Goal: Information Seeking & Learning: Find specific fact

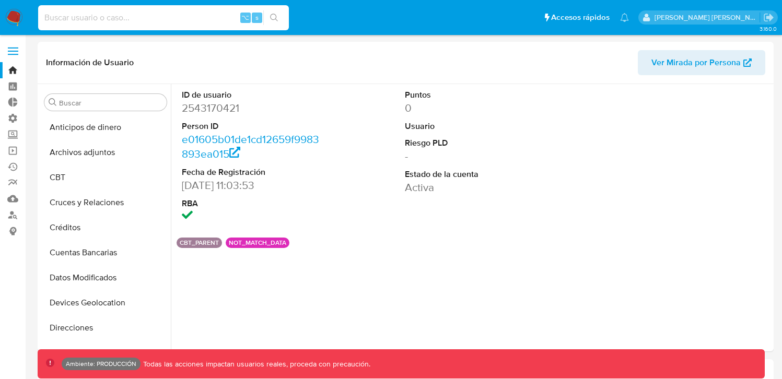
select select "10"
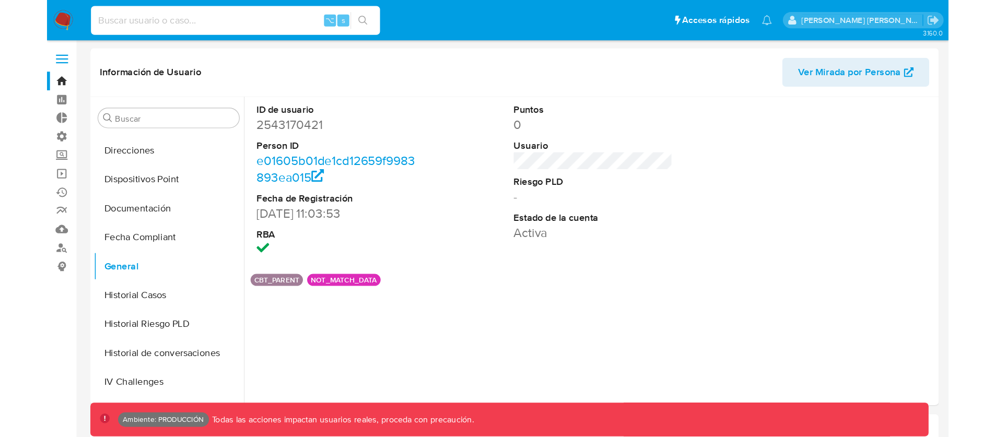
scroll to position [197, 0]
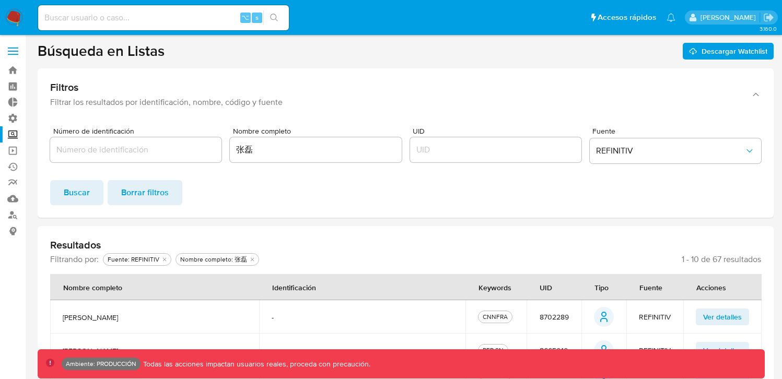
click at [491, 146] on input "UID" at bounding box center [495, 150] width 171 height 14
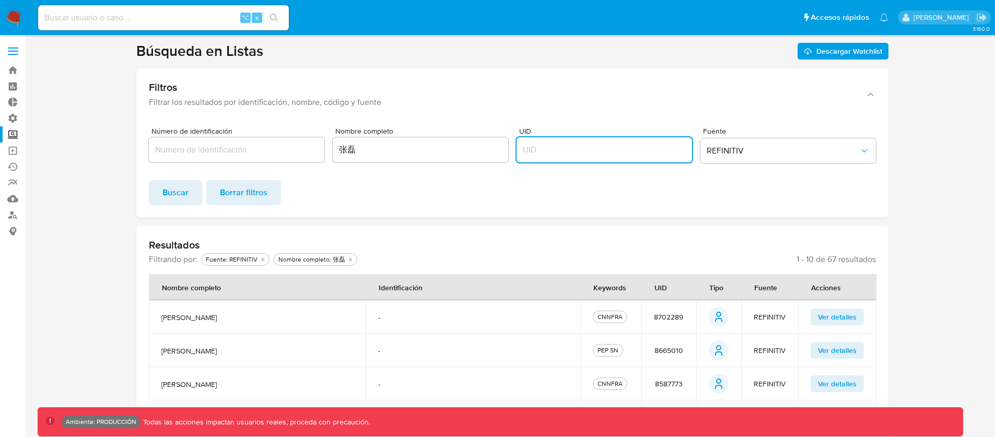
click at [602, 155] on input "UID" at bounding box center [603, 150] width 175 height 14
type input "1"
click at [172, 196] on span "Buscar" at bounding box center [175, 192] width 26 height 23
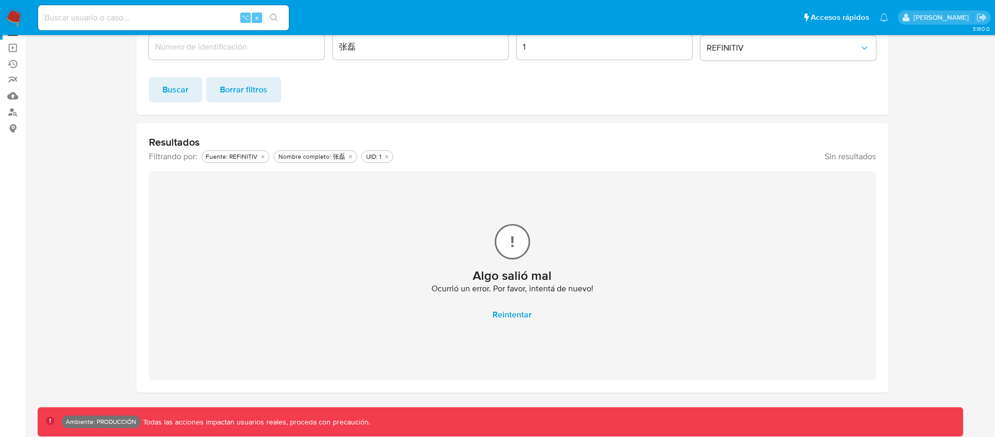
click at [512, 331] on div "[PERSON_NAME] salió mal Ocurrió un error. Por favor, intentá de nuevo! Reintent…" at bounding box center [512, 275] width 727 height 209
click at [522, 315] on span "Reintentar" at bounding box center [511, 314] width 39 height 23
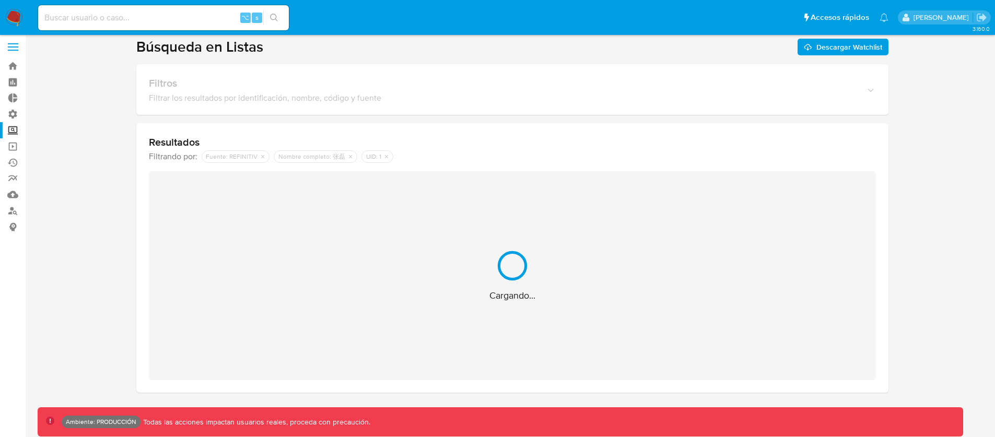
click at [522, 315] on div "Cargando..." at bounding box center [512, 275] width 727 height 209
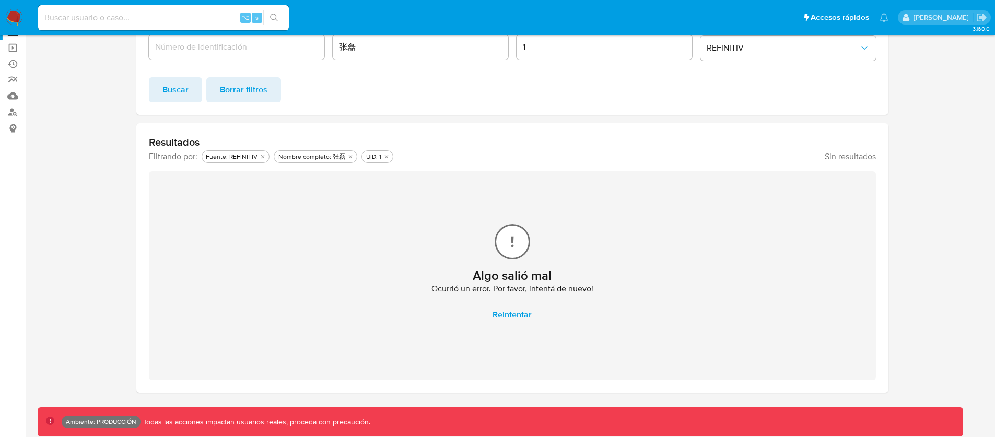
click at [525, 304] on span "Reintentar" at bounding box center [511, 314] width 39 height 23
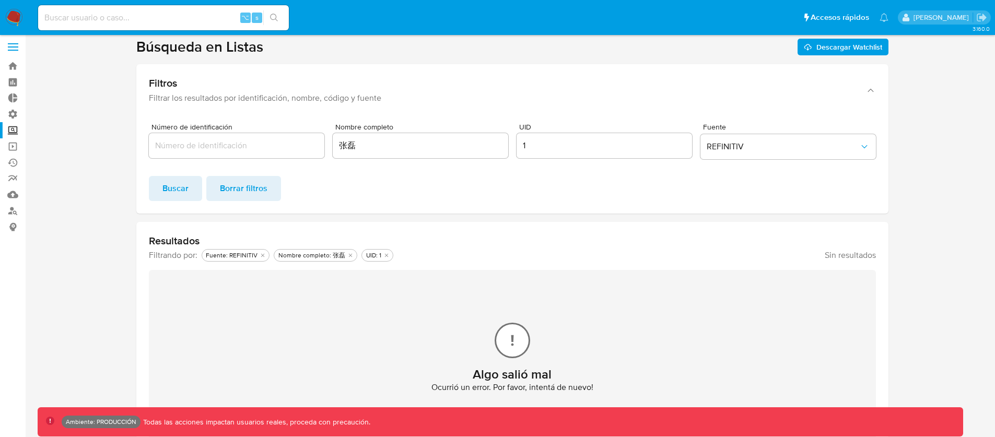
scroll to position [103, 0]
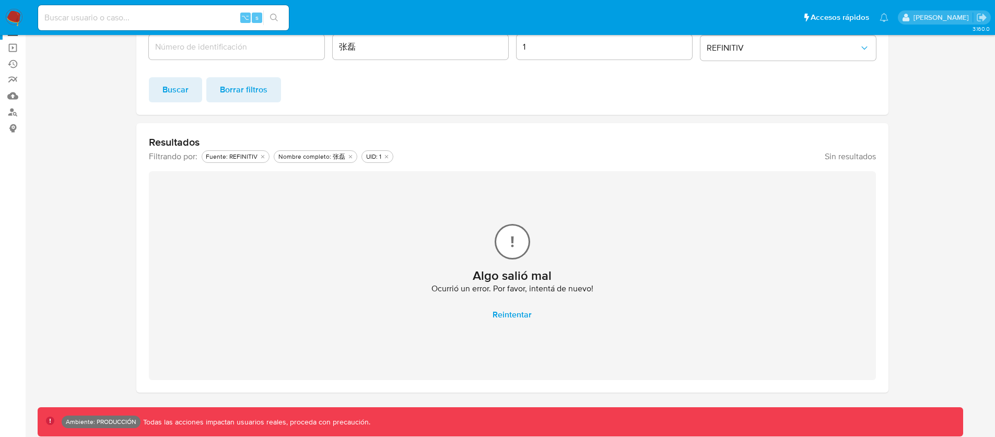
click at [504, 321] on span "Reintentar" at bounding box center [511, 314] width 39 height 23
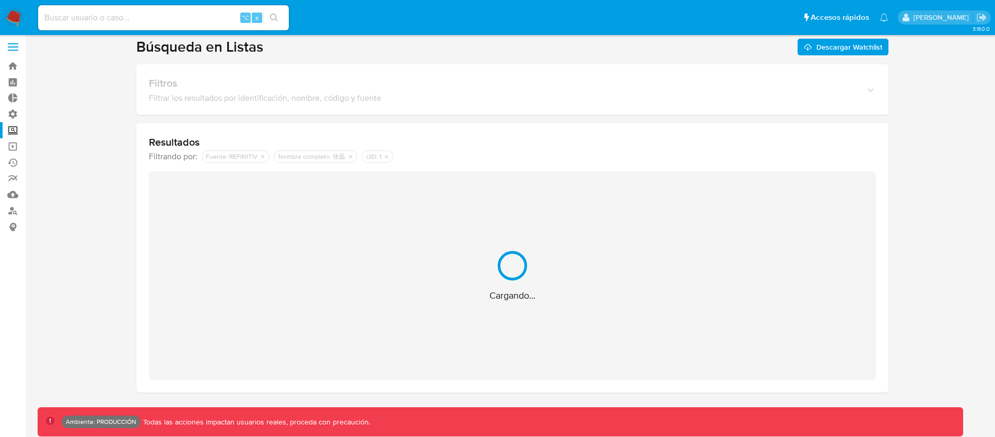
click at [504, 321] on div "Cargando..." at bounding box center [512, 275] width 727 height 209
click at [504, 320] on div "Cargando..." at bounding box center [512, 275] width 727 height 209
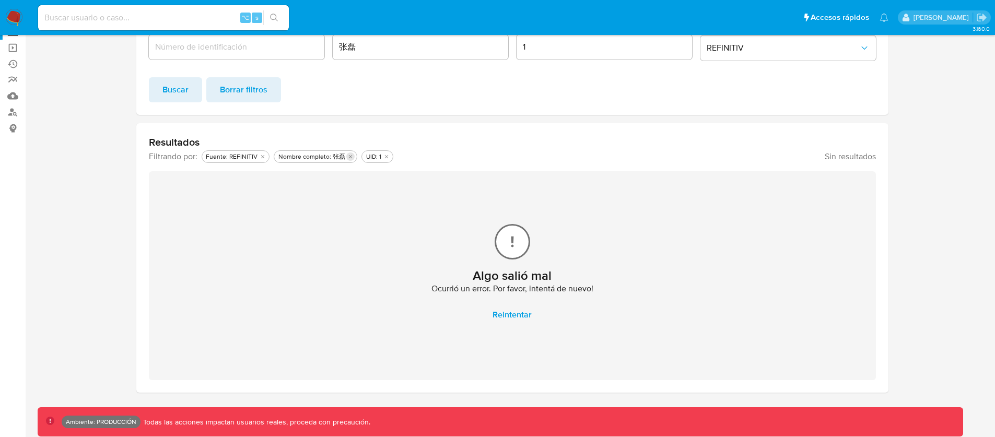
click at [347, 155] on icon "Eliminar filtro de undefined Nombre completo: 张磊" at bounding box center [350, 157] width 6 height 6
click at [346, 157] on div "Filtrando por: [PERSON_NAME]: REFINITIV UID: 1 Sin resultados" at bounding box center [512, 156] width 727 height 13
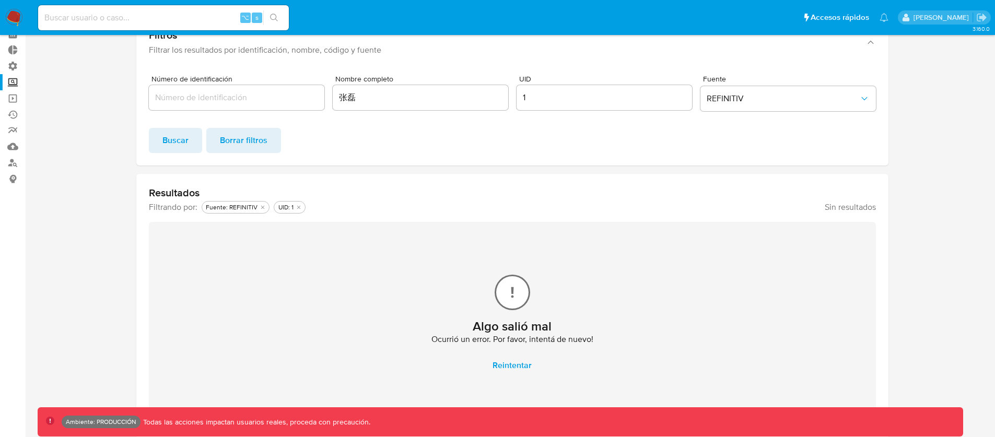
scroll to position [0, 0]
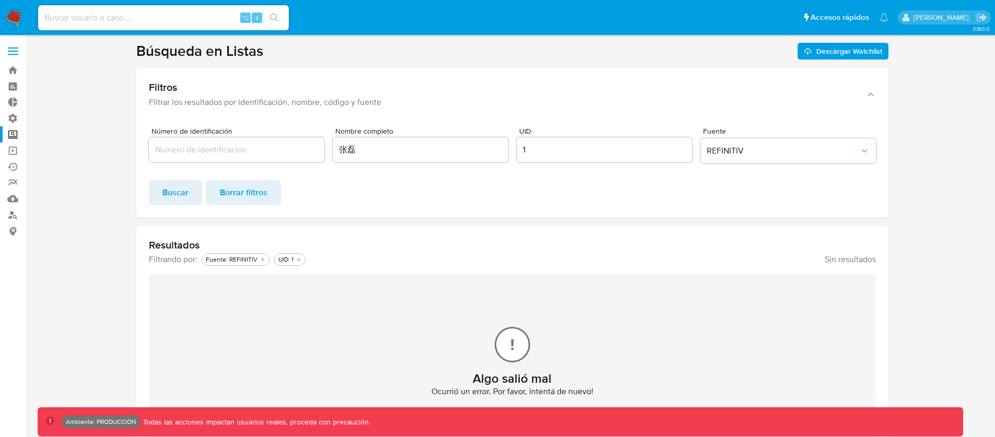
drag, startPoint x: 389, startPoint y: 134, endPoint x: 342, endPoint y: 148, distance: 48.6
click at [387, 134] on span "Nombre completo" at bounding box center [422, 131] width 175 height 8
click at [342, 148] on input "张磊" at bounding box center [420, 150] width 175 height 14
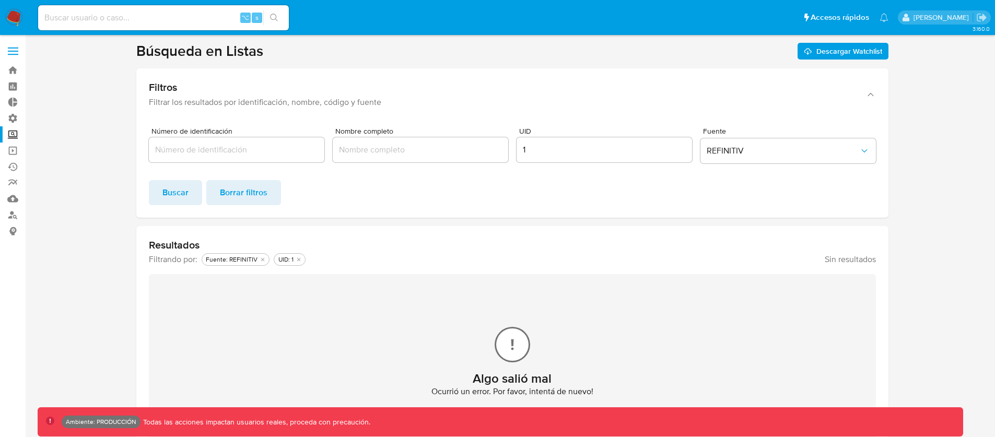
drag, startPoint x: 455, startPoint y: 192, endPoint x: 416, endPoint y: 214, distance: 45.3
click at [456, 192] on div "Buscar Borrar filtros" at bounding box center [512, 192] width 727 height 25
click at [172, 196] on span "Buscar" at bounding box center [175, 192] width 26 height 23
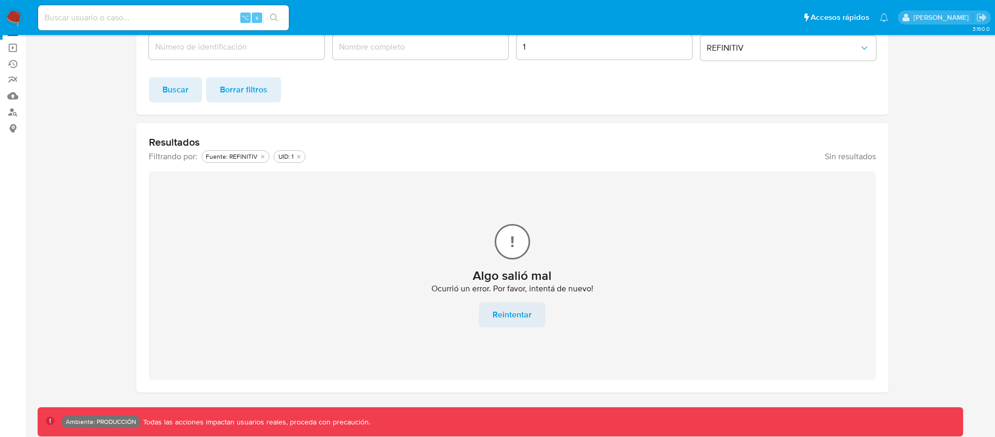
click at [516, 326] on div "[PERSON_NAME] salió mal Ocurrió un error. Por favor, intentá de nuevo! Reintent…" at bounding box center [512, 275] width 727 height 209
click at [523, 307] on span "Reintentar" at bounding box center [511, 314] width 39 height 23
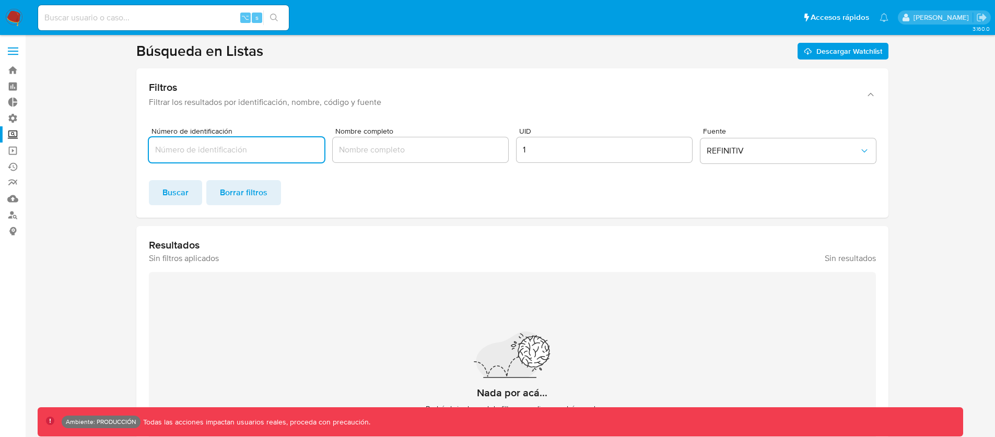
click at [561, 153] on input "1" at bounding box center [603, 150] width 175 height 14
click at [167, 187] on span "Buscar" at bounding box center [175, 192] width 26 height 23
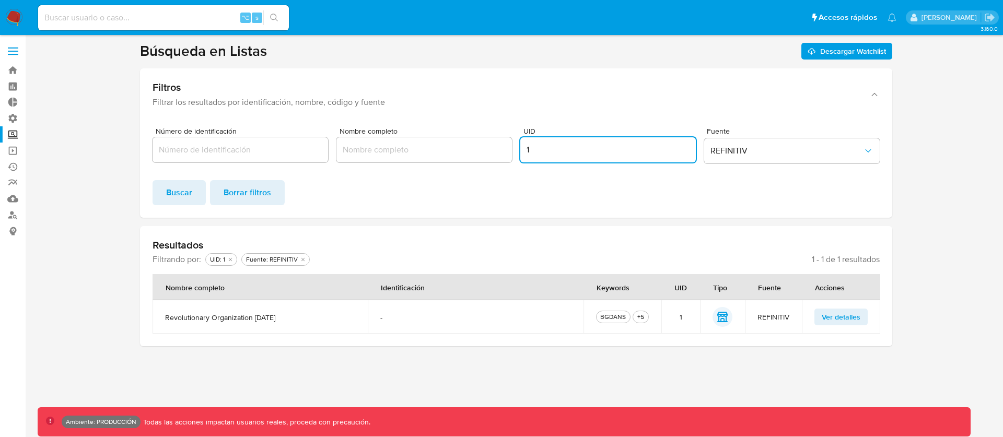
click at [538, 148] on input "1" at bounding box center [607, 150] width 175 height 14
click at [541, 157] on div "1" at bounding box center [607, 149] width 175 height 25
click at [540, 155] on input "1" at bounding box center [607, 150] width 175 height 14
click at [537, 151] on input "1" at bounding box center [607, 150] width 175 height 14
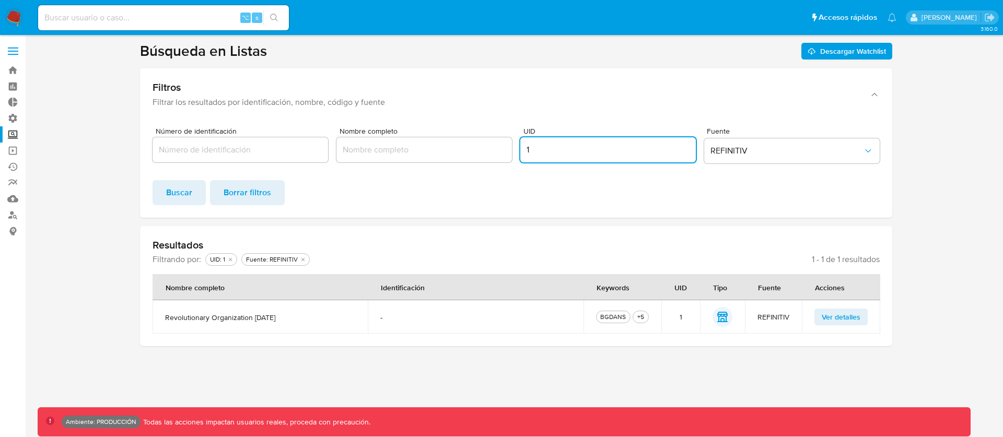
paste input "598070"
type input "5980701"
click at [171, 197] on span "Buscar" at bounding box center [179, 192] width 26 height 23
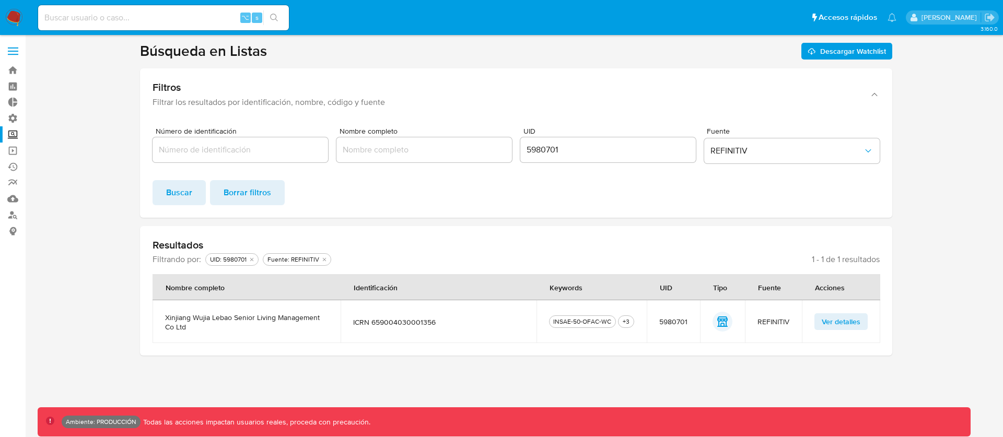
click at [847, 318] on span "Ver detalles" at bounding box center [840, 321] width 39 height 15
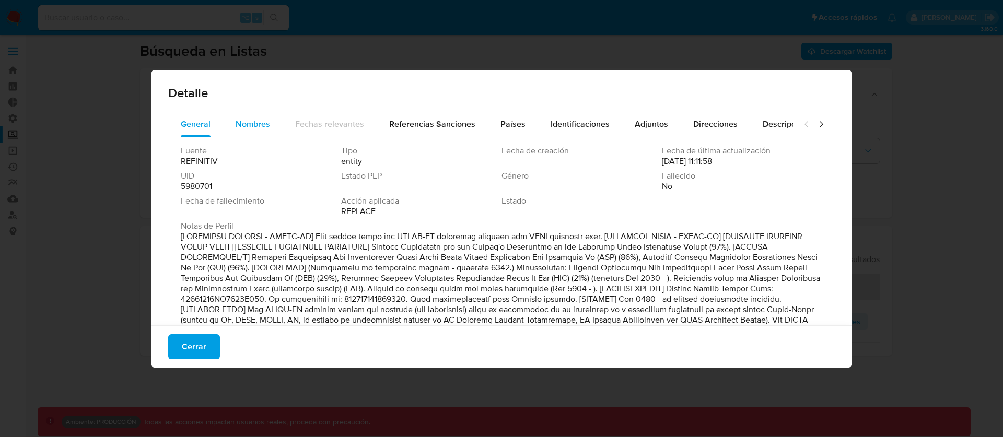
click at [248, 125] on span "Nombres" at bounding box center [253, 124] width 34 height 12
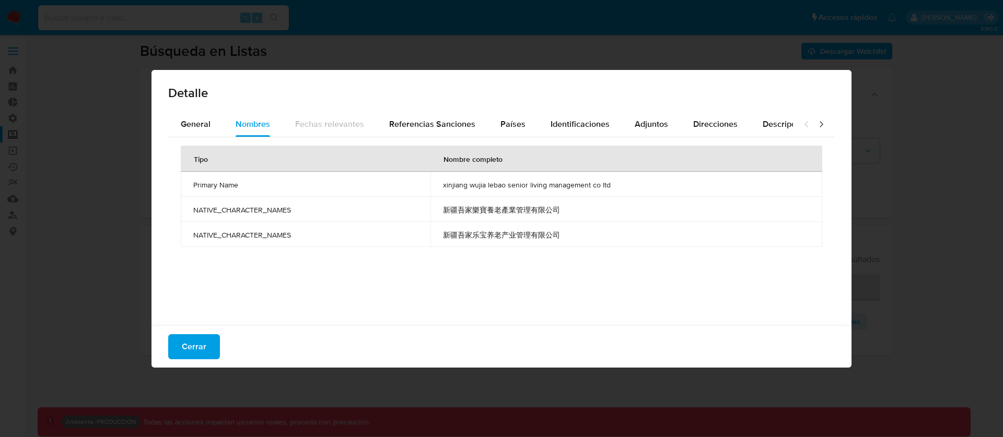
drag, startPoint x: 192, startPoint y: 184, endPoint x: 580, endPoint y: 235, distance: 391.9
click at [580, 235] on tbody "Primary Name xinjiang wujia lebao senior living management co ltd NATIVE_CHARAC…" at bounding box center [501, 209] width 641 height 75
click at [923, 240] on div "Detalle General Nombres Fechas relevantes Referencias Sanciones Países Identifi…" at bounding box center [501, 218] width 1003 height 437
click at [180, 350] on button "Cerrar" at bounding box center [194, 346] width 52 height 25
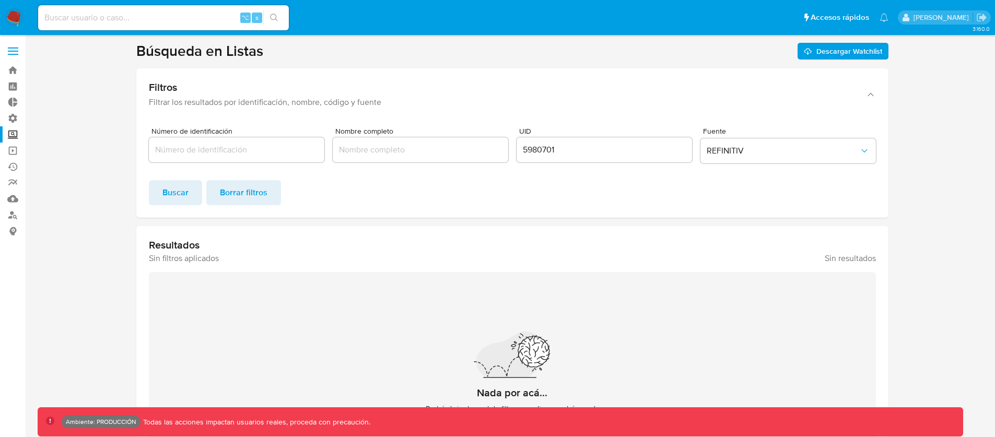
click at [612, 158] on div "5980701" at bounding box center [603, 149] width 175 height 25
click at [163, 193] on span "Buscar" at bounding box center [175, 192] width 26 height 23
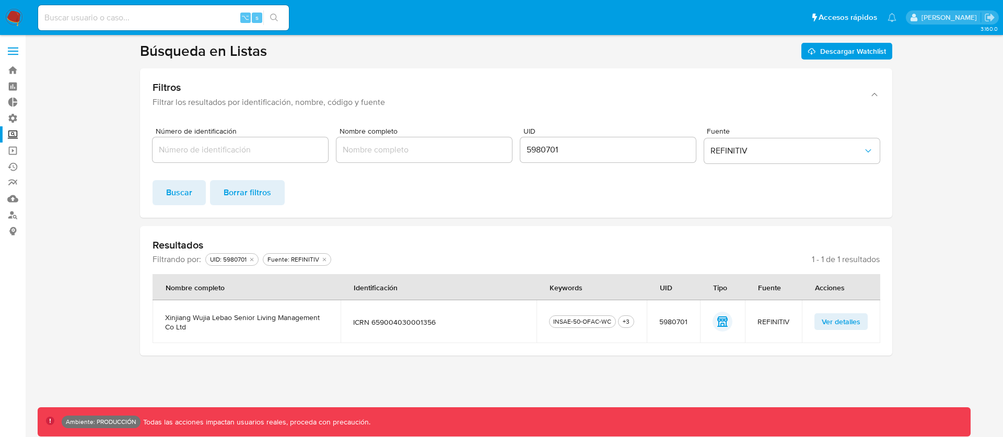
click at [849, 314] on span "Ver detalles" at bounding box center [840, 321] width 39 height 15
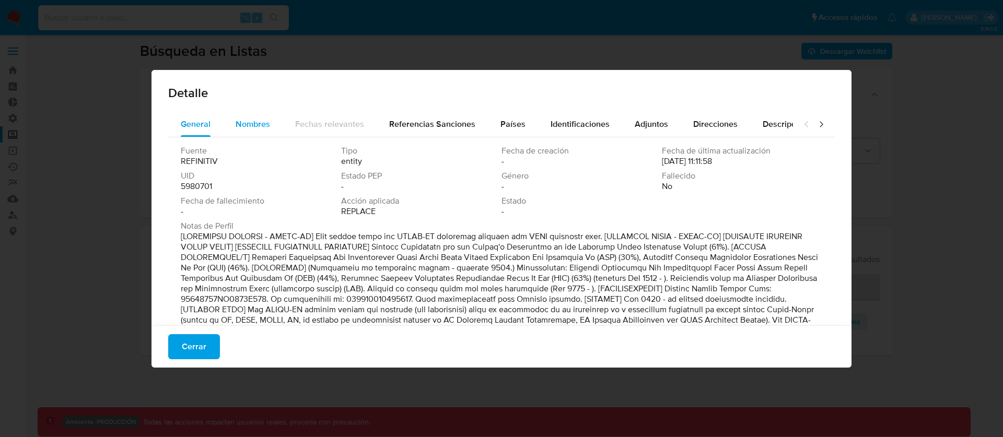
click at [227, 121] on button "Nombres" at bounding box center [253, 124] width 60 height 25
